Goal: Task Accomplishment & Management: Use online tool/utility

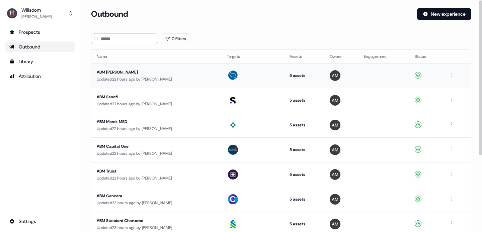
click at [122, 72] on div "ABM [PERSON_NAME]" at bounding box center [156, 72] width 119 height 7
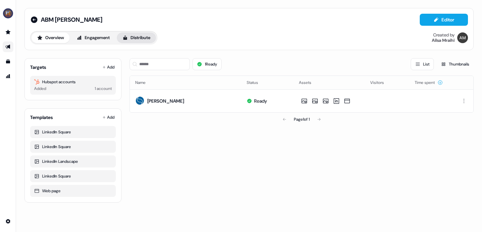
click at [140, 42] on button "Distribute" at bounding box center [136, 37] width 39 height 11
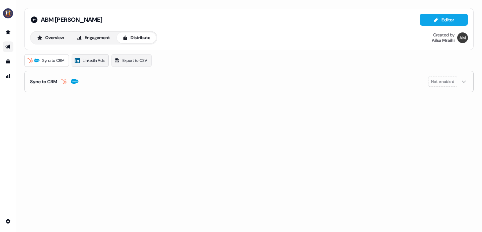
click at [96, 64] on span "LinkedIn Ads" at bounding box center [94, 60] width 22 height 7
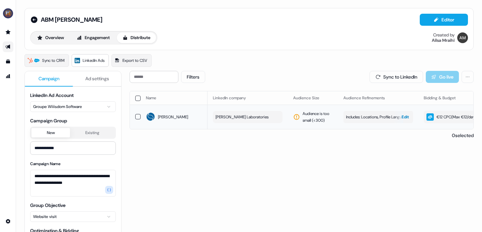
click at [403, 116] on span "Edit" at bounding box center [404, 117] width 7 height 7
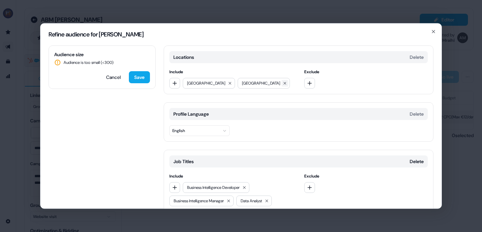
click at [283, 84] on icon at bounding box center [285, 83] width 4 height 4
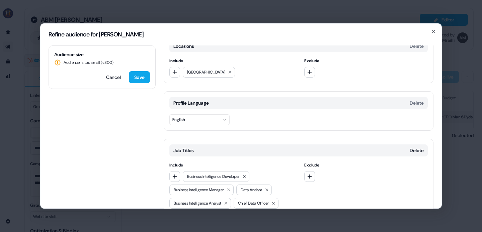
click at [227, 122] on button "English" at bounding box center [199, 119] width 60 height 11
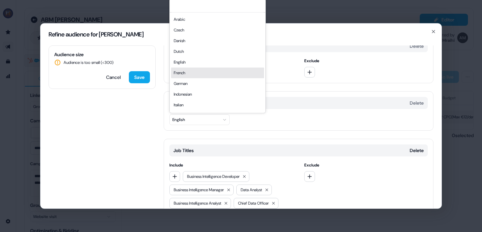
click at [199, 78] on div "French" at bounding box center [217, 73] width 93 height 11
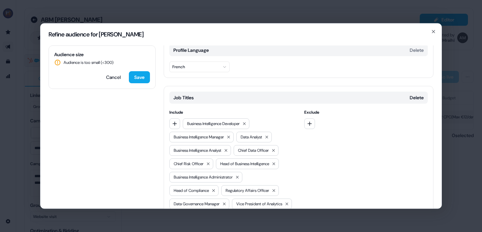
scroll to position [0, 0]
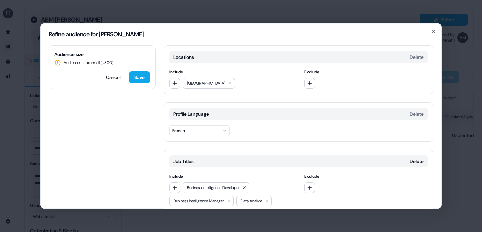
click at [228, 133] on button "French" at bounding box center [199, 130] width 60 height 11
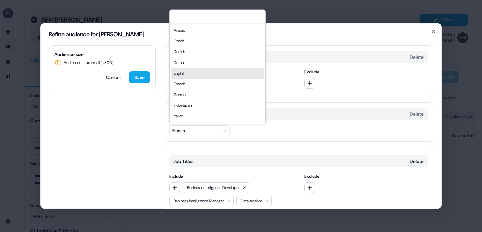
drag, startPoint x: 193, startPoint y: 72, endPoint x: 195, endPoint y: 75, distance: 3.9
click at [193, 72] on div "English" at bounding box center [217, 73] width 93 height 11
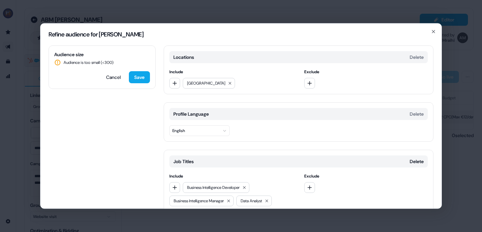
click at [264, 134] on div "Profile Language Delete English" at bounding box center [299, 121] width 270 height 39
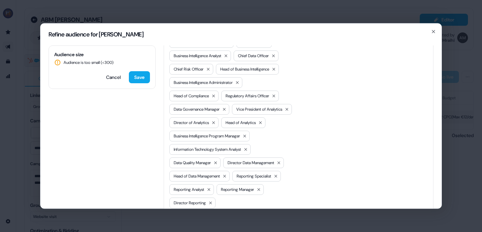
scroll to position [233, 0]
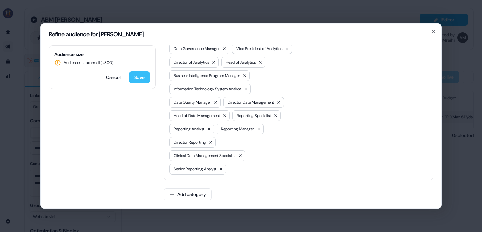
click at [134, 76] on button "Save" at bounding box center [139, 77] width 21 height 12
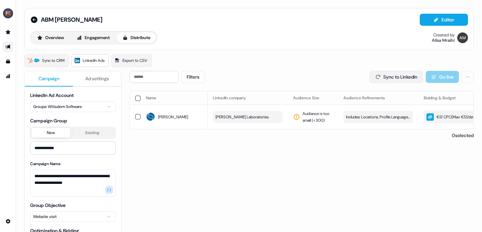
click at [400, 73] on button "Sync to LinkedIn" at bounding box center [396, 77] width 54 height 12
